Goal: Find contact information: Find contact information

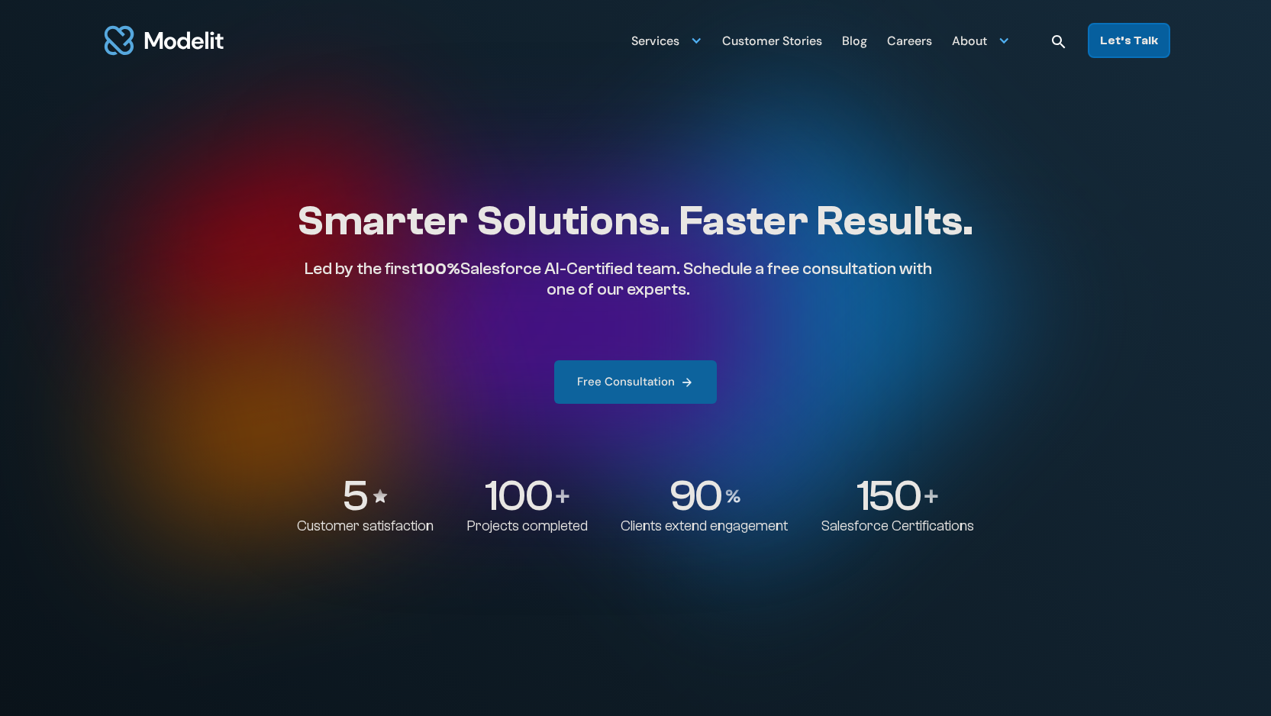
click at [1139, 45] on div "Let’s Talk" at bounding box center [1129, 40] width 58 height 17
click at [641, 377] on div "Free Consultation" at bounding box center [626, 382] width 98 height 16
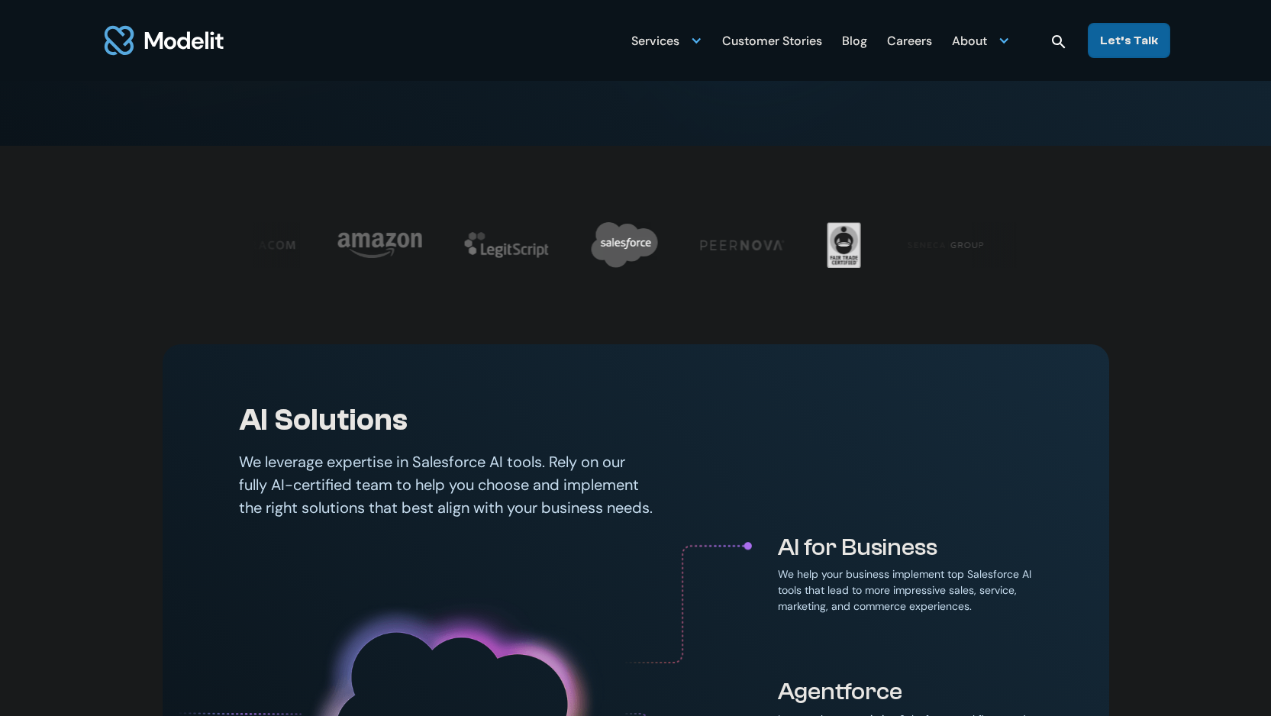
scroll to position [569, 0]
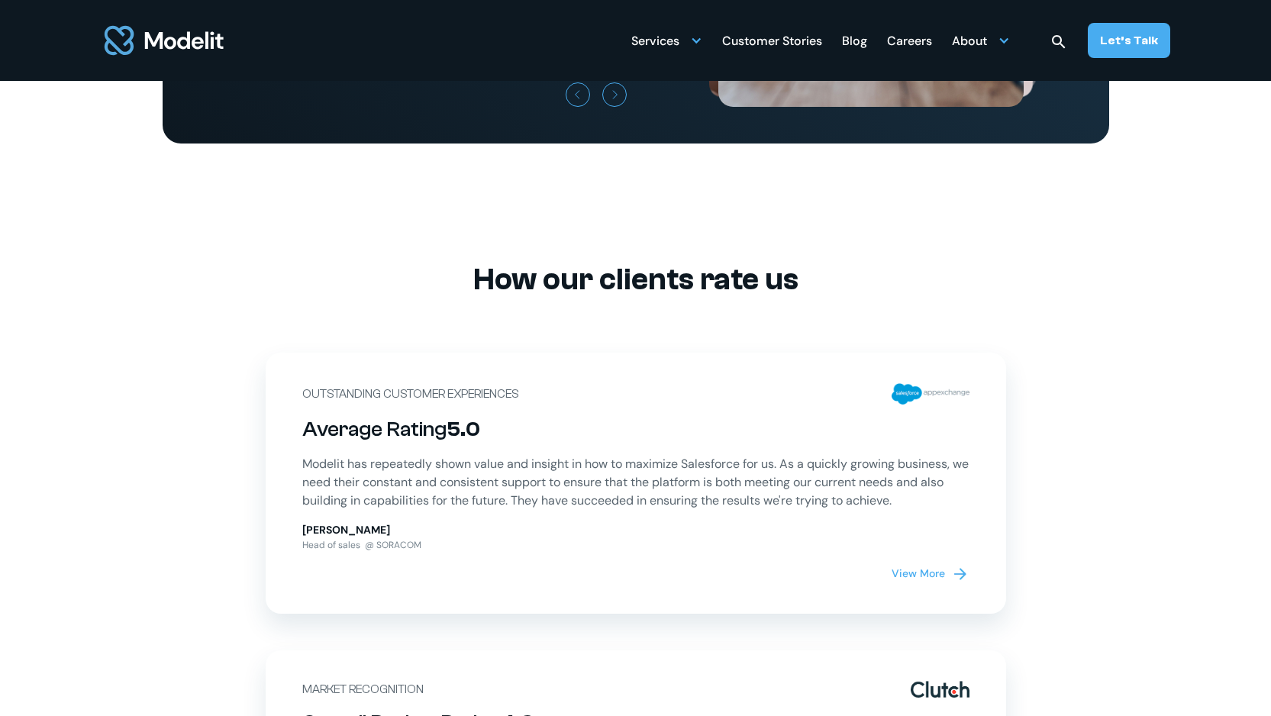
scroll to position [4960, 0]
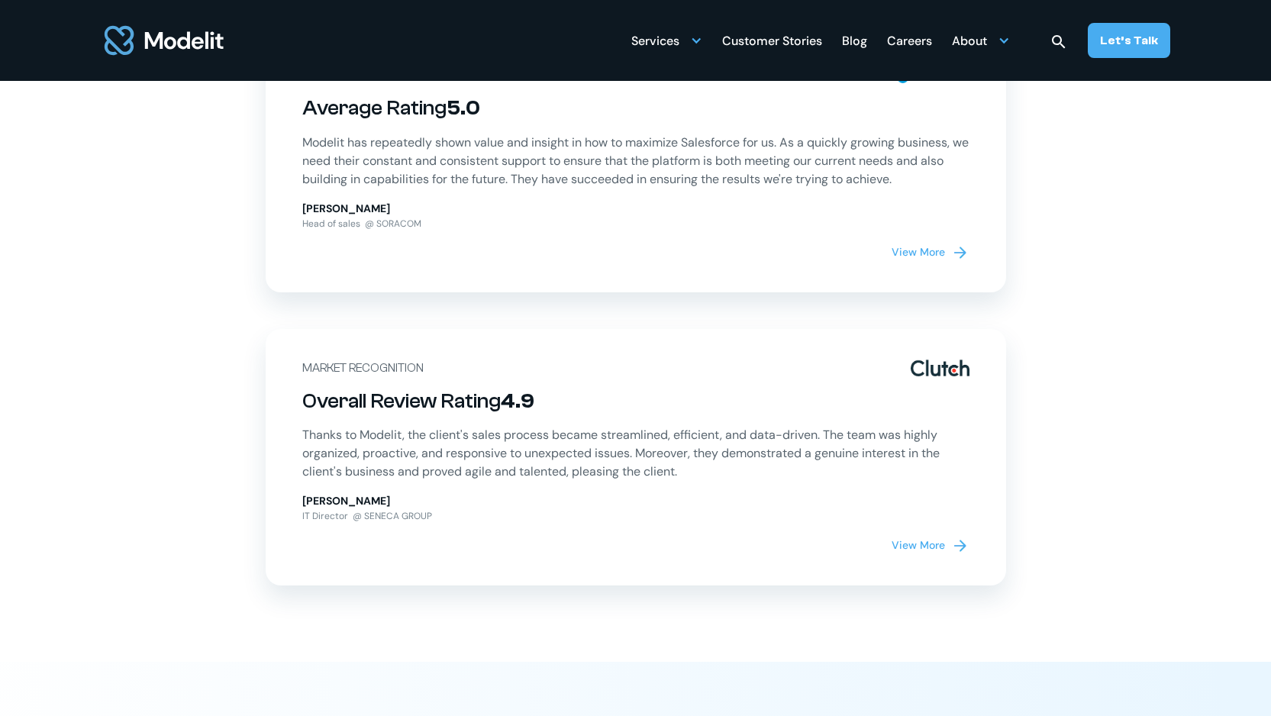
click at [943, 553] on div "View More" at bounding box center [917, 545] width 53 height 16
